Goal: Navigation & Orientation: Go to known website

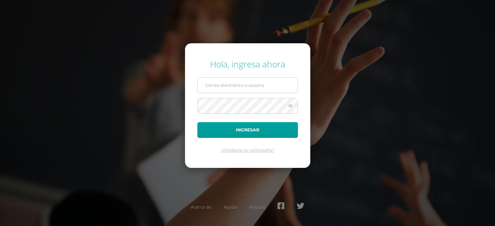
drag, startPoint x: 0, startPoint y: 0, endPoint x: 243, endPoint y: 91, distance: 259.3
click at [243, 91] on input "text" at bounding box center [248, 85] width 100 height 15
type input "faustino.chinchilla@gmail.com"
click at [197, 122] on button "Ingresar" at bounding box center [247, 130] width 100 height 16
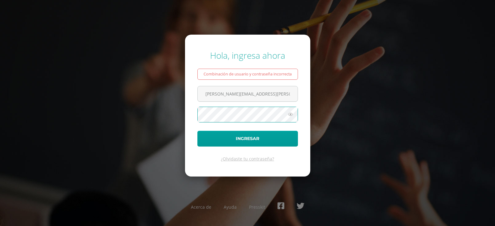
click at [291, 114] on icon at bounding box center [290, 114] width 8 height 7
click at [197, 131] on button "Ingresar" at bounding box center [247, 139] width 100 height 16
